Goal: Transaction & Acquisition: Purchase product/service

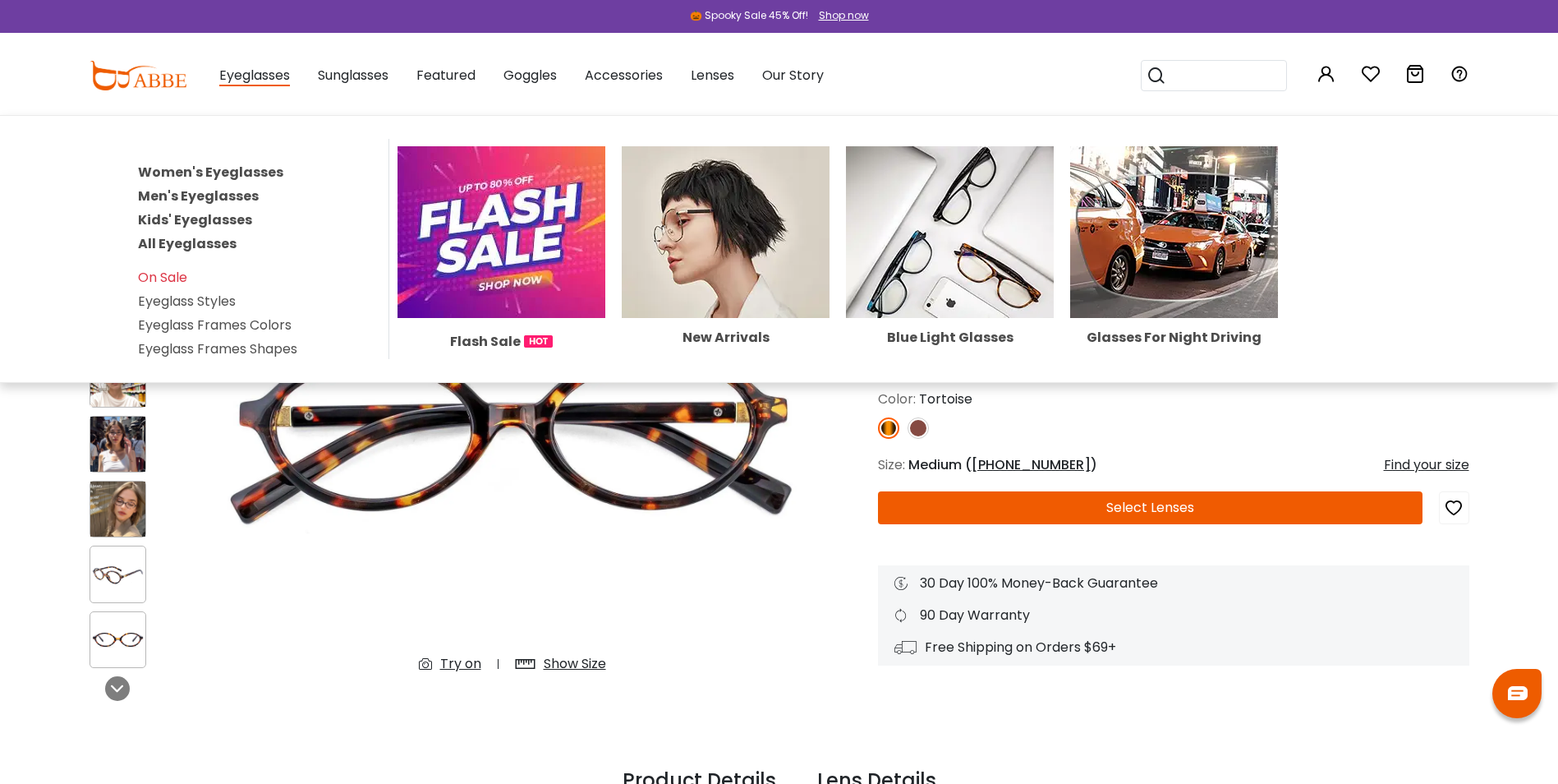
click at [221, 172] on link "Women's Eyeglasses" at bounding box center [211, 172] width 145 height 19
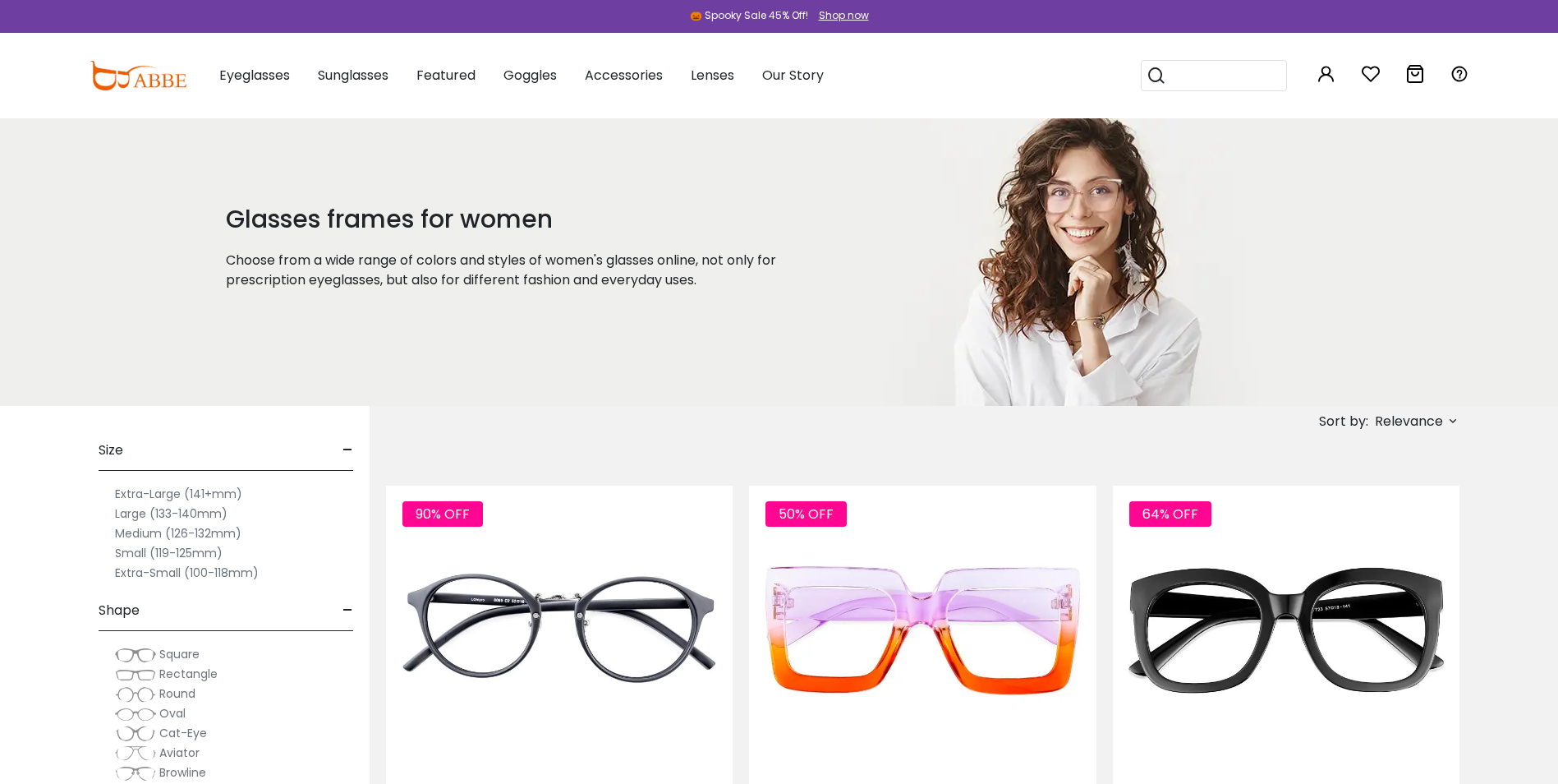
click at [129, 534] on label "Medium (126-132mm)" at bounding box center [178, 532] width 127 height 20
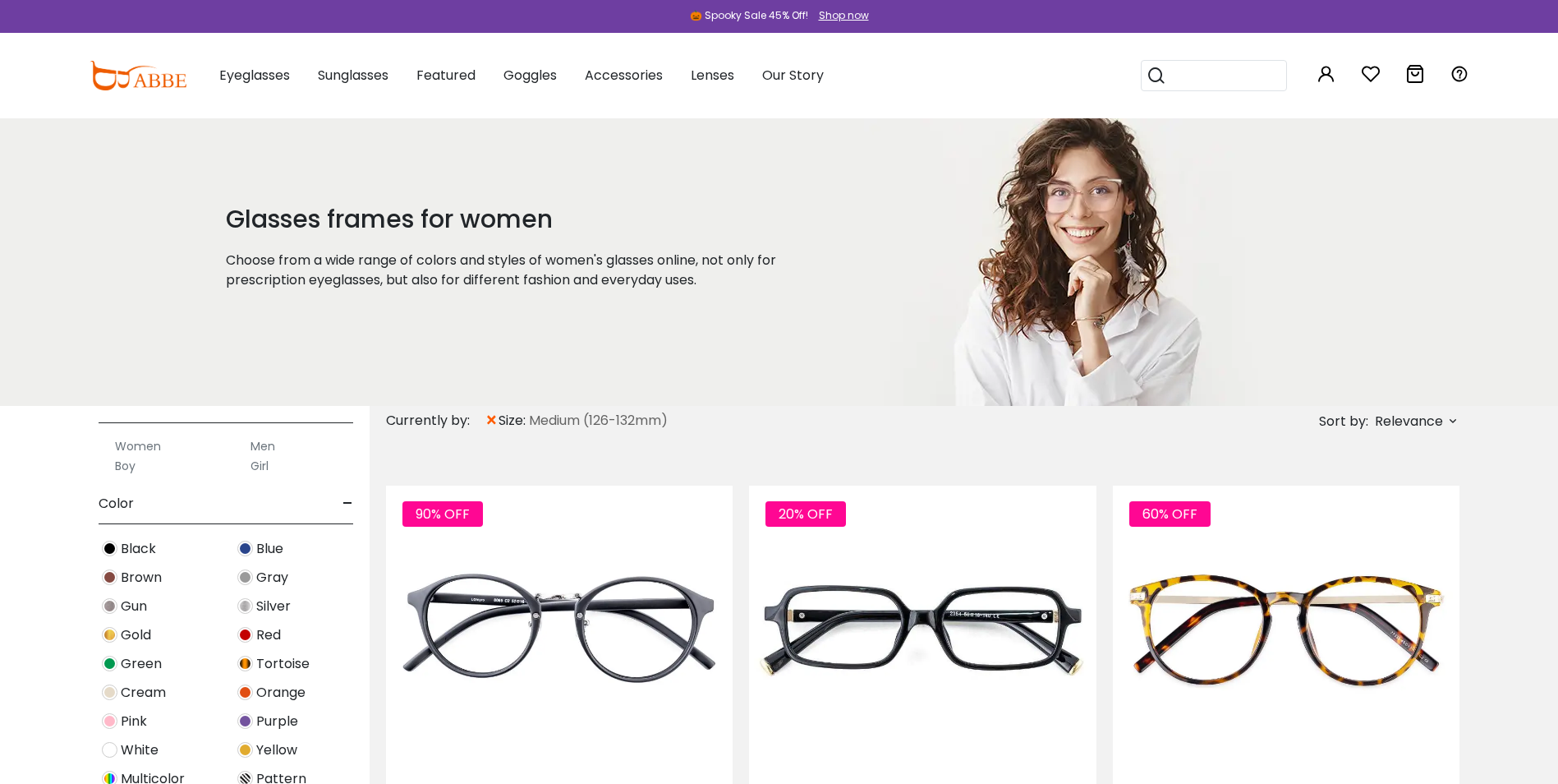
scroll to position [493, 0]
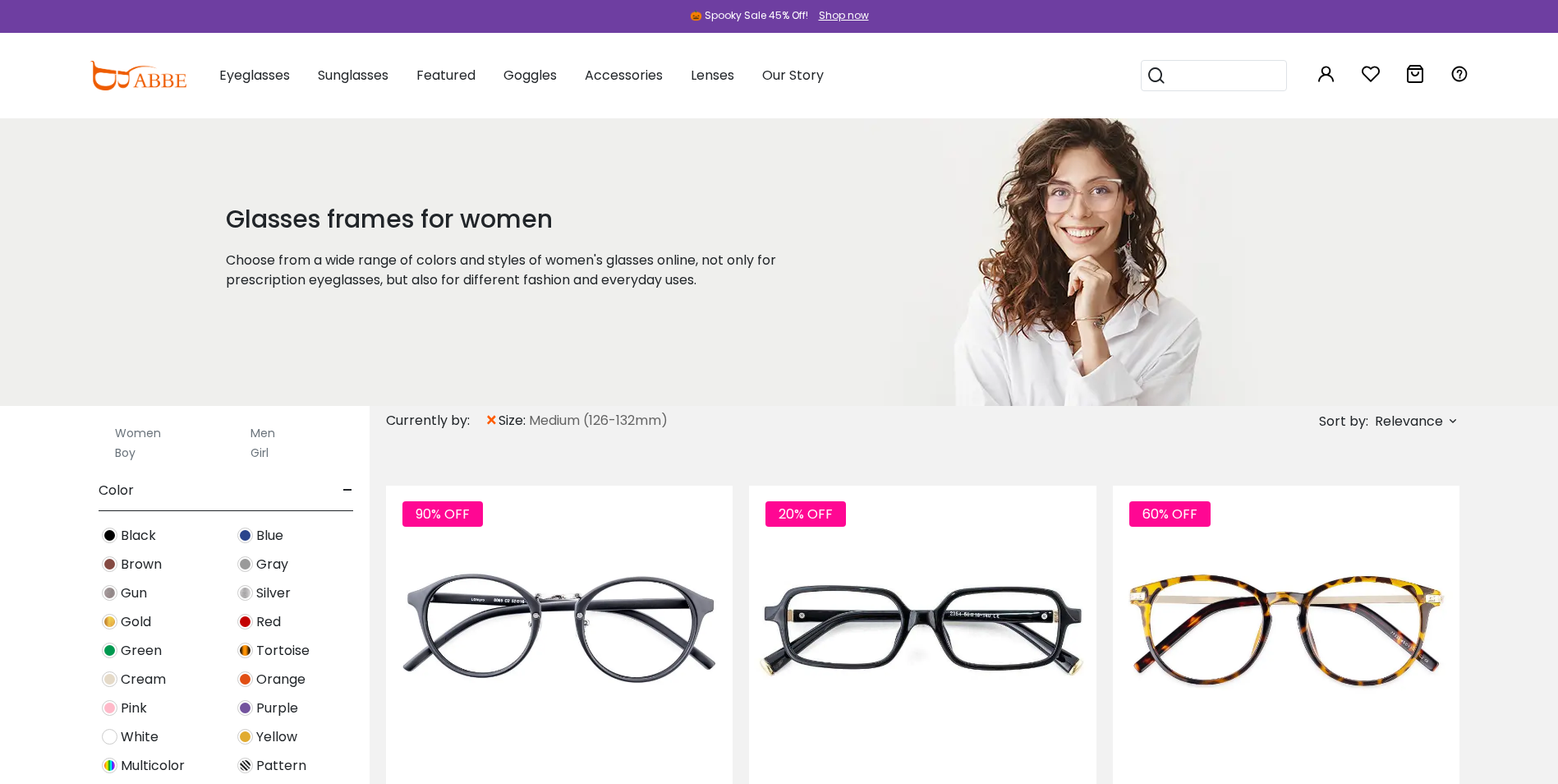
click at [268, 652] on span "Tortoise" at bounding box center [283, 650] width 53 height 20
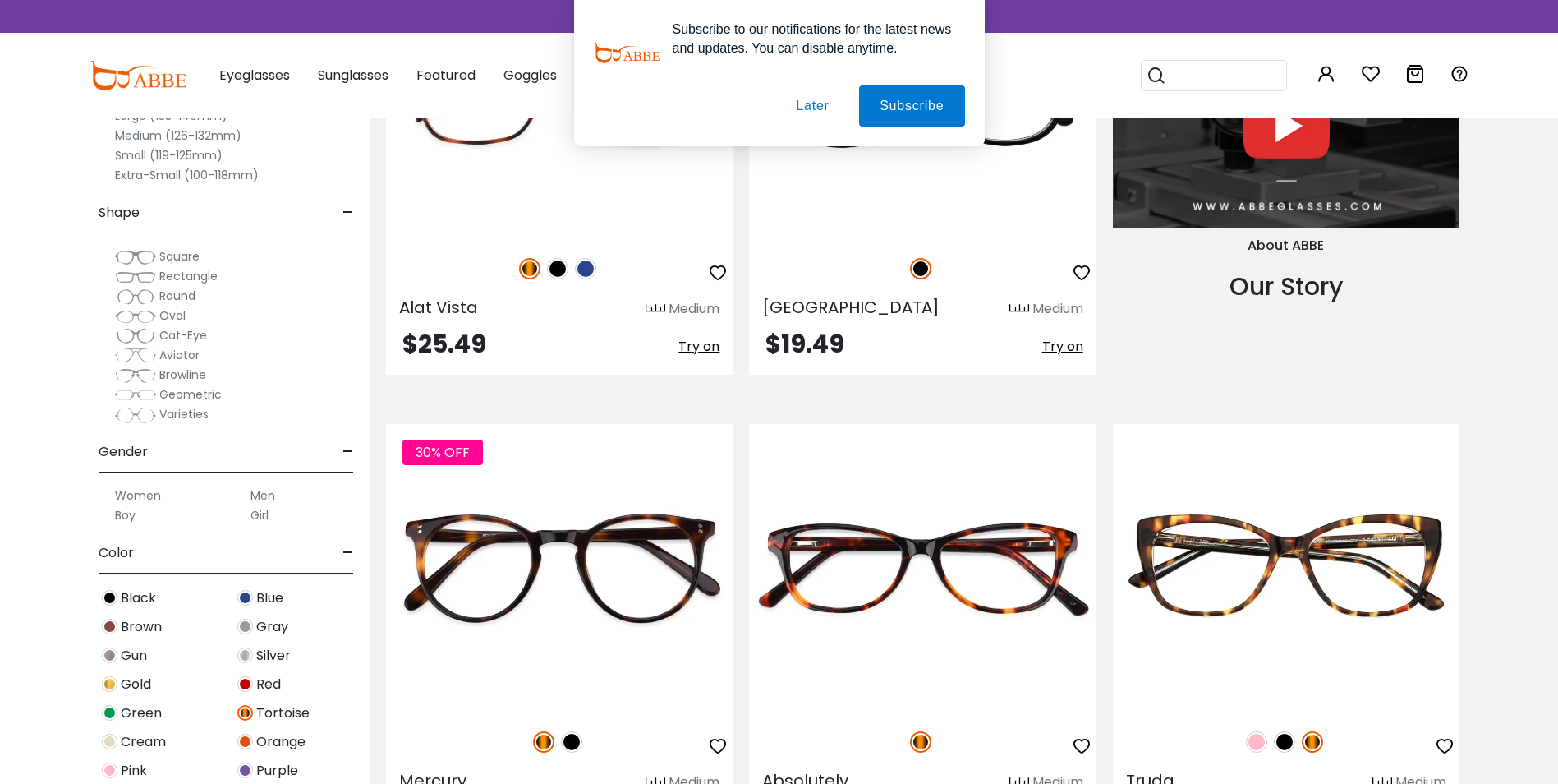
scroll to position [1972, 0]
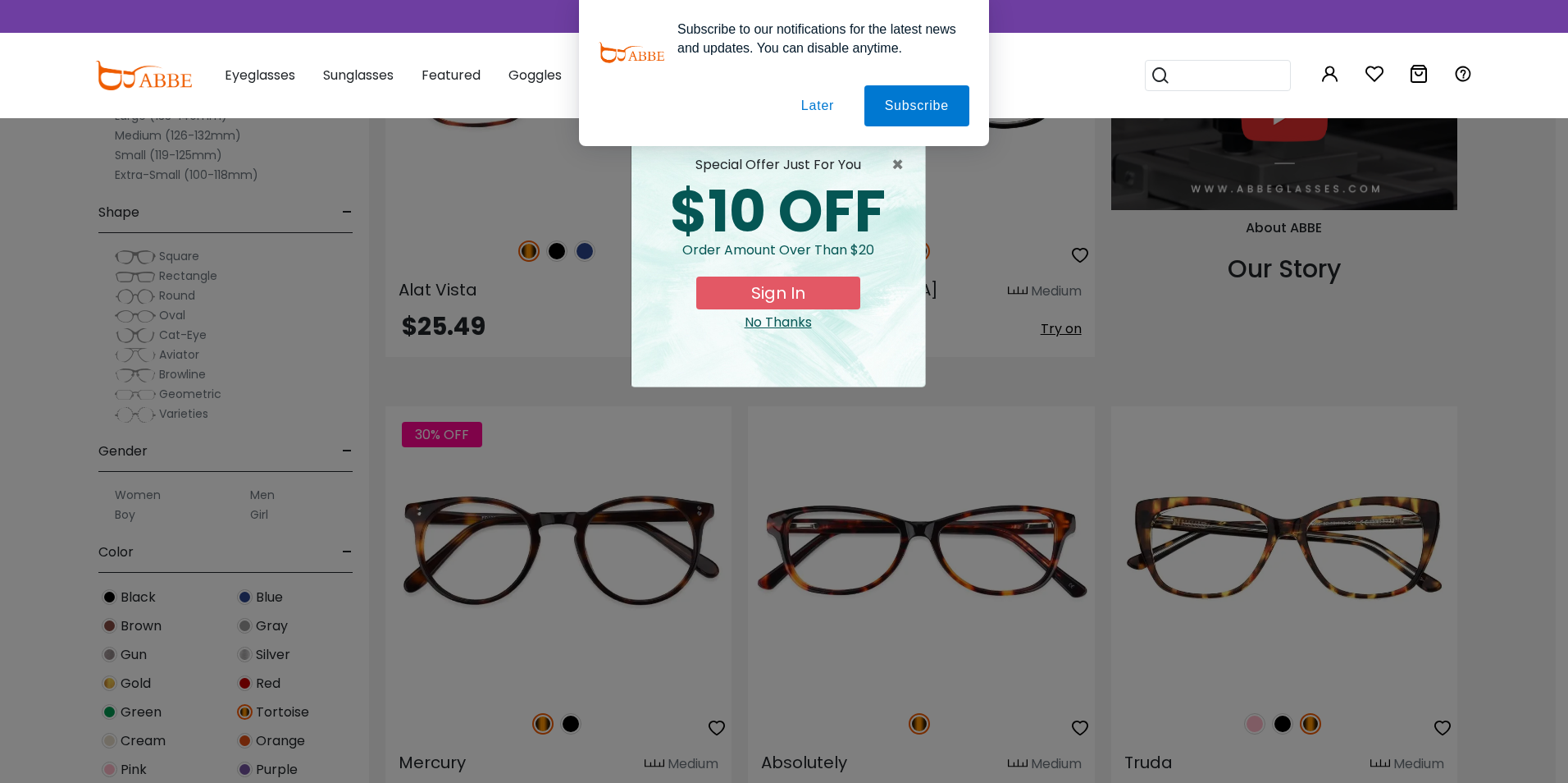
click at [813, 106] on button "Later" at bounding box center [817, 106] width 74 height 41
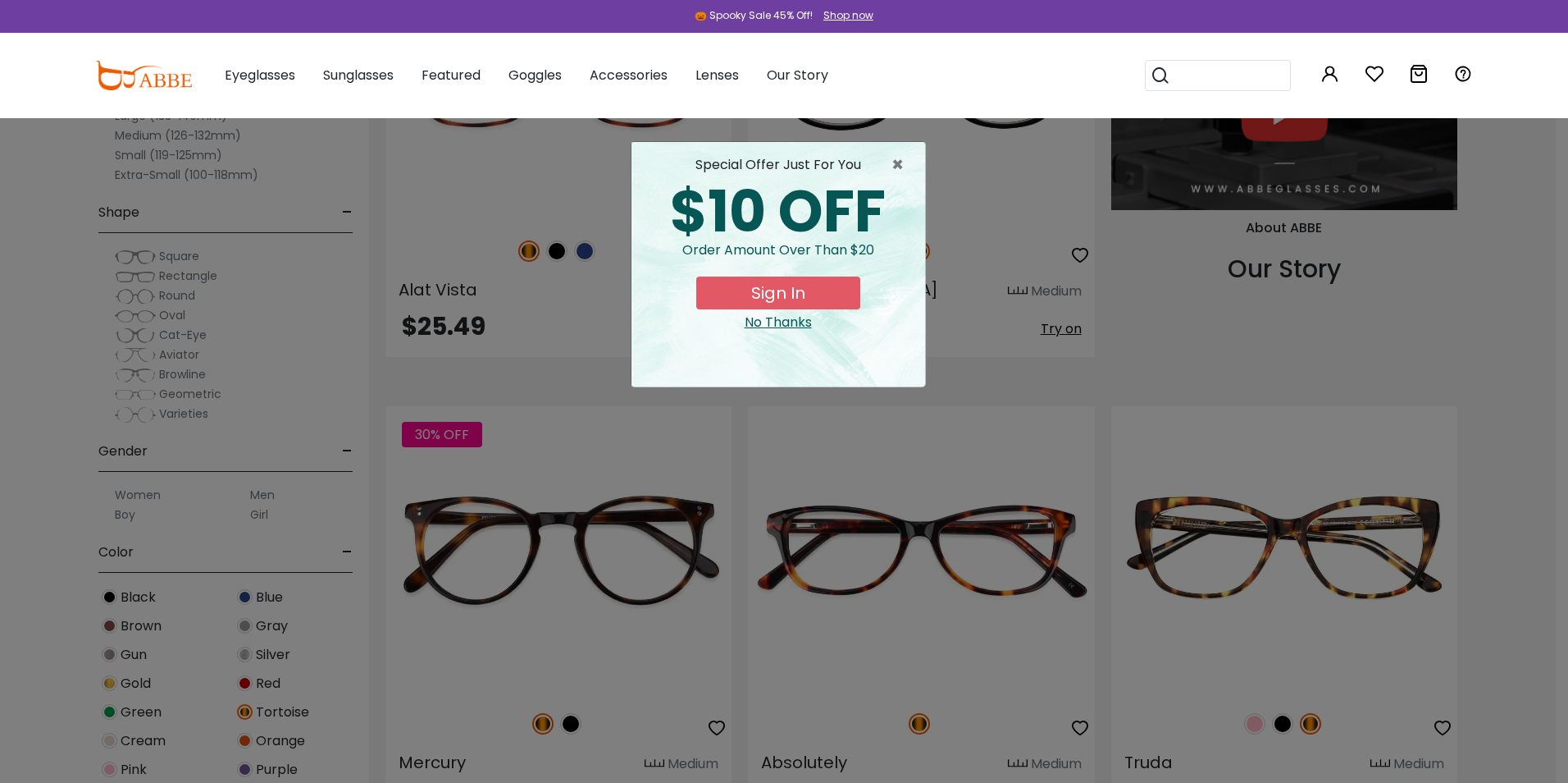
click at [776, 325] on div "No Thanks" at bounding box center [778, 322] width 267 height 20
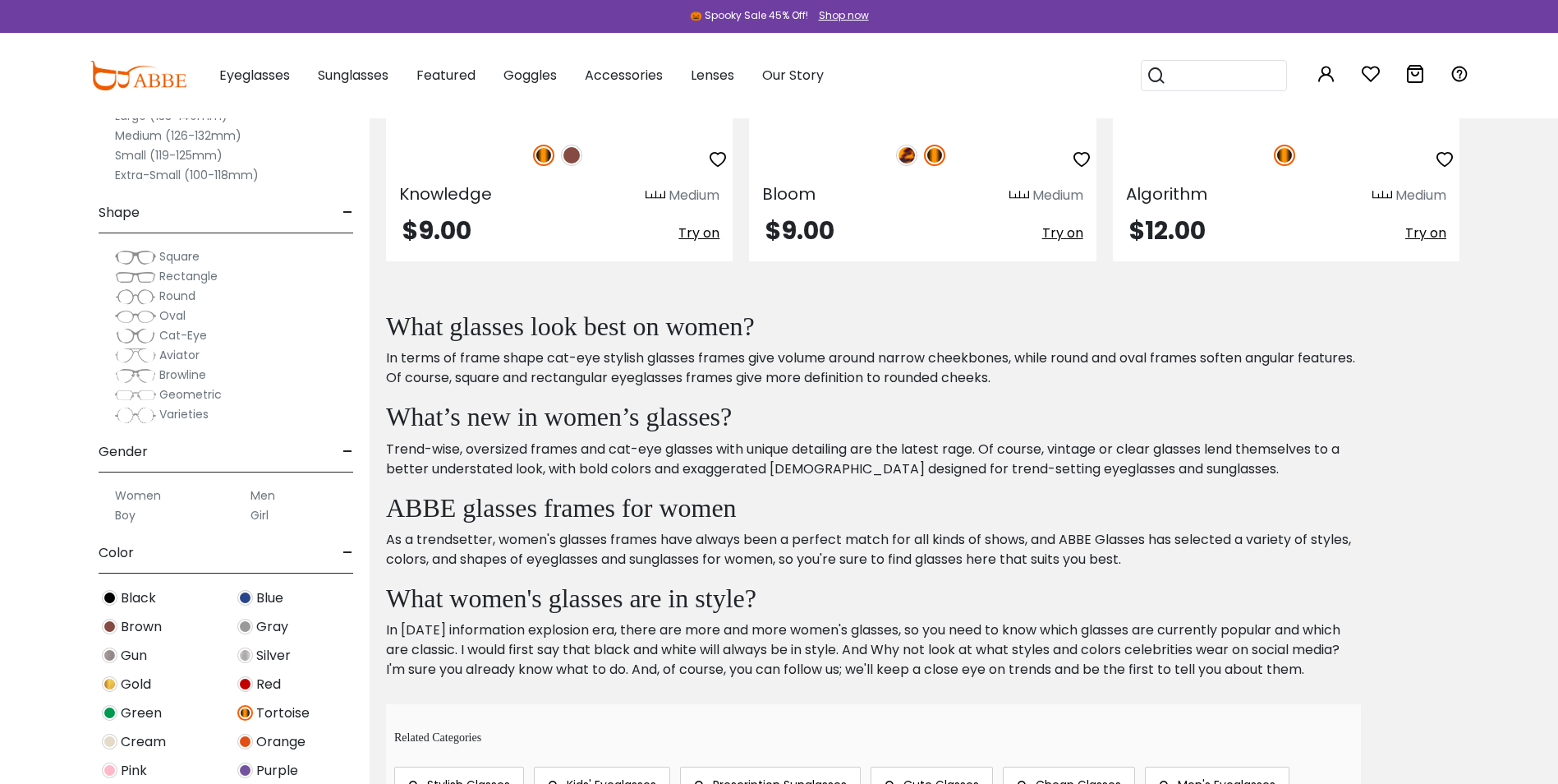
scroll to position [7063, 0]
